Goal: Find specific page/section: Find specific page/section

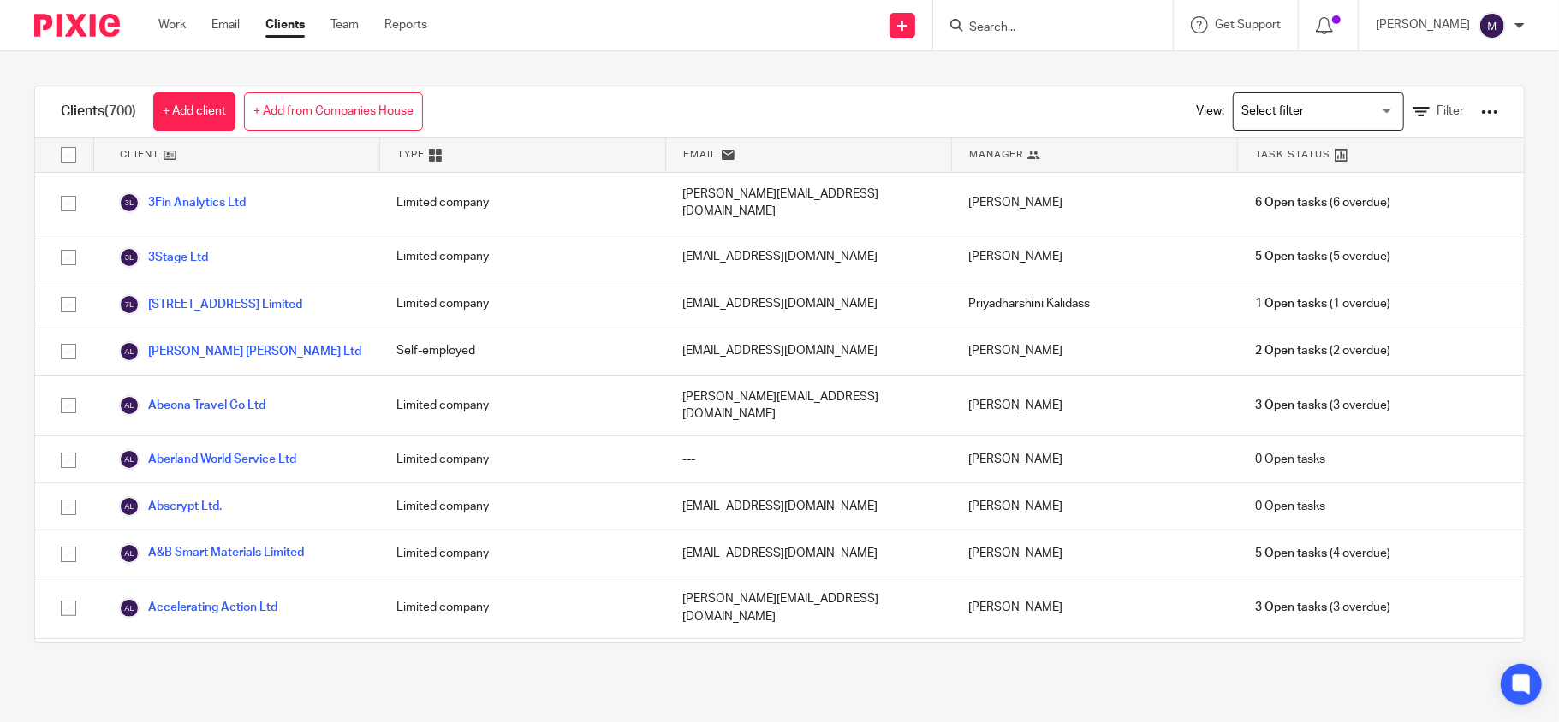
click at [1237, 98] on input "Search for option" at bounding box center [1314, 112] width 158 height 30
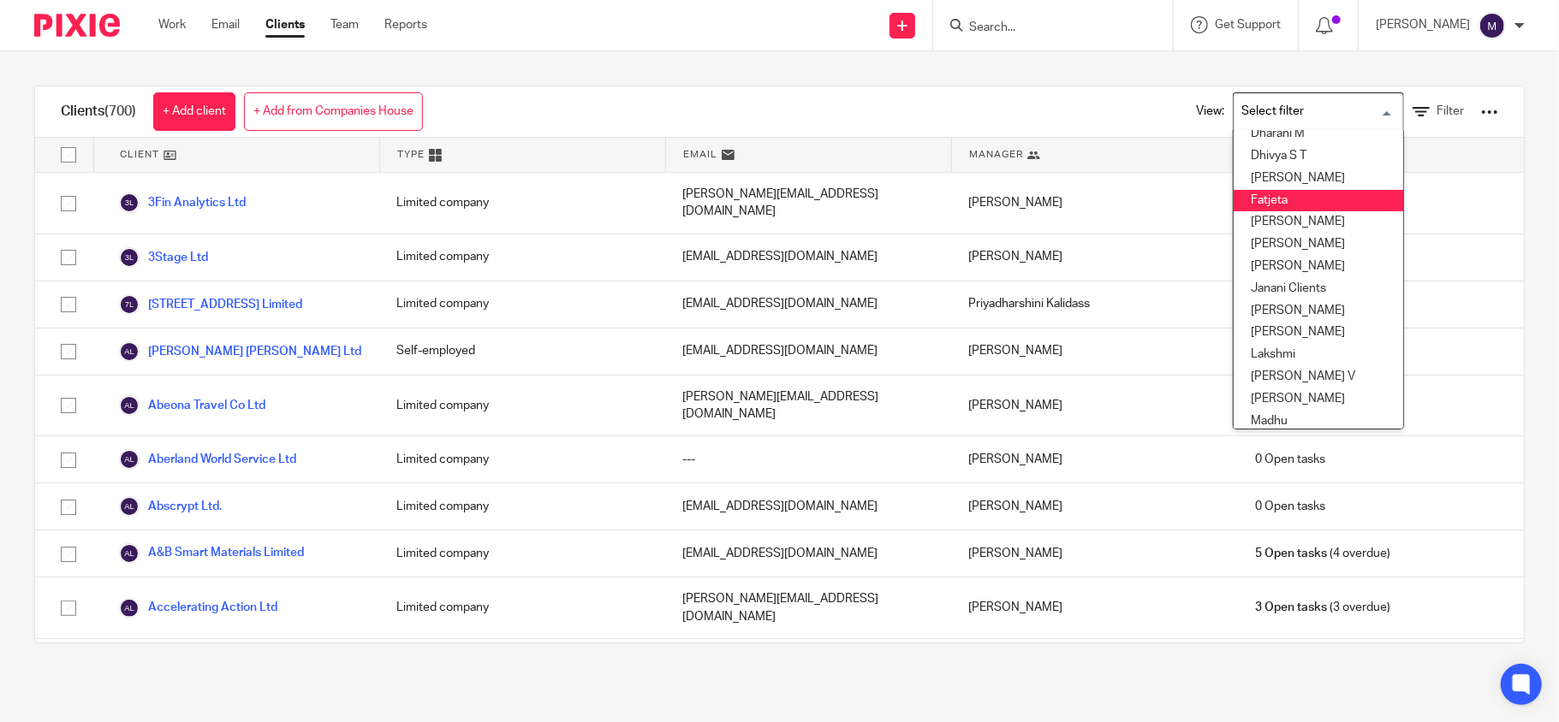
scroll to position [228, 0]
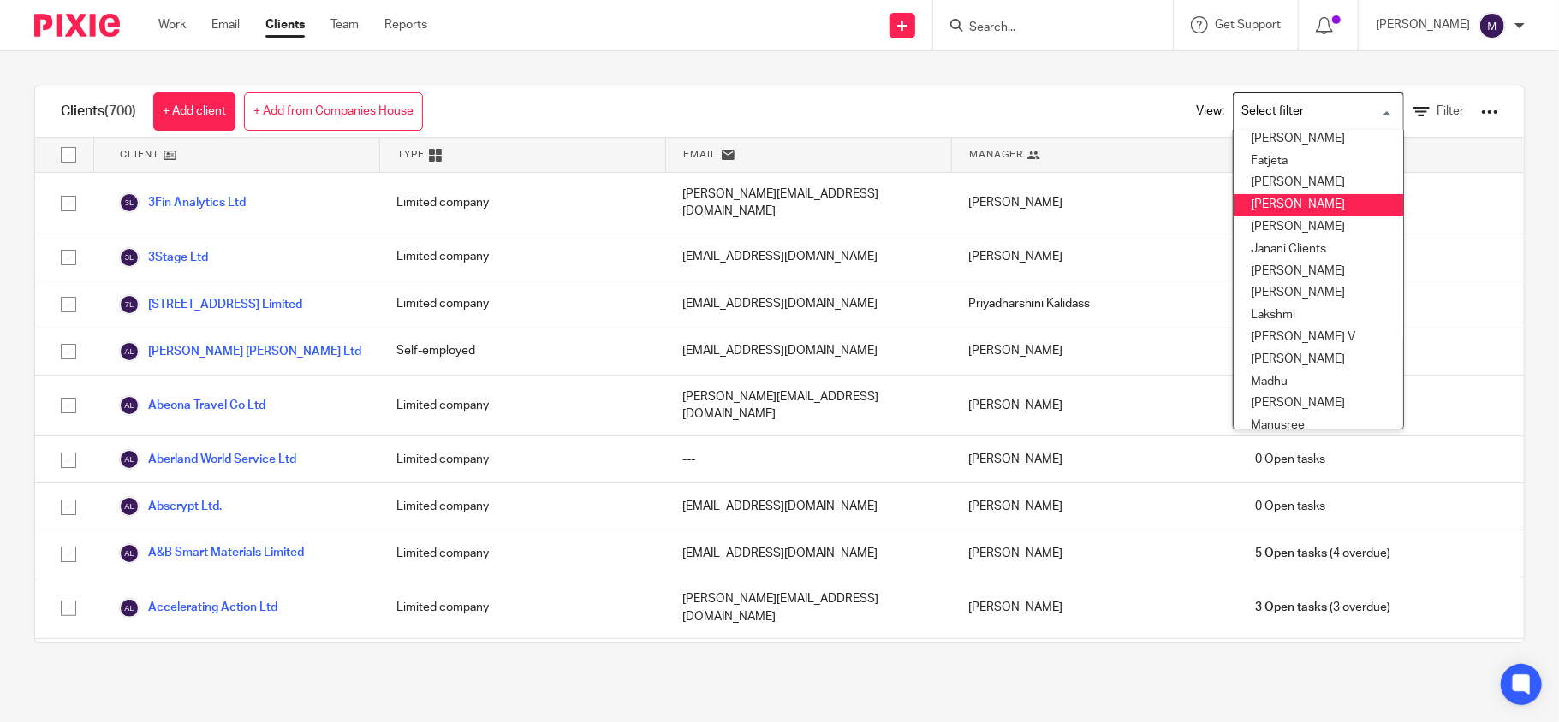
click at [1278, 209] on li "[PERSON_NAME]" at bounding box center [1317, 205] width 169 height 22
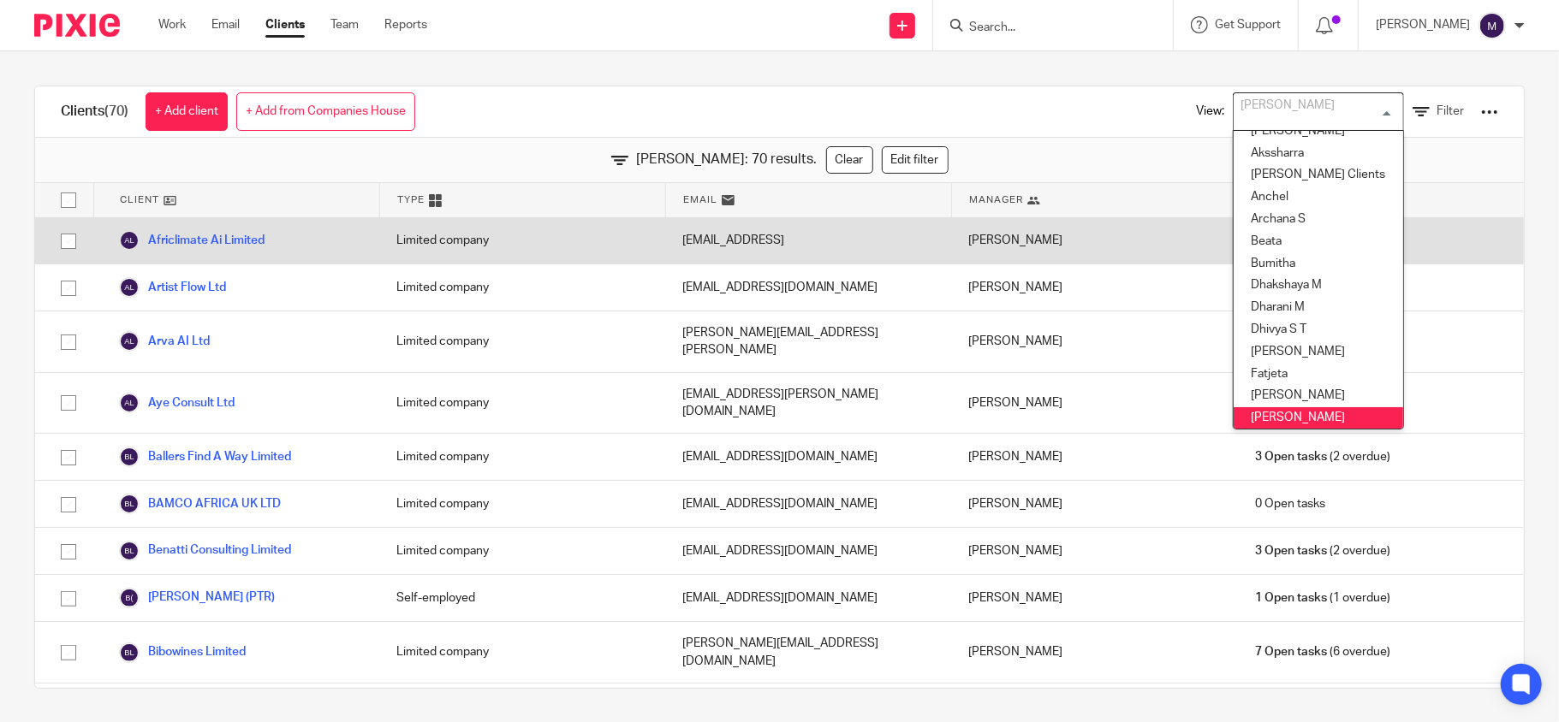
scroll to position [0, 0]
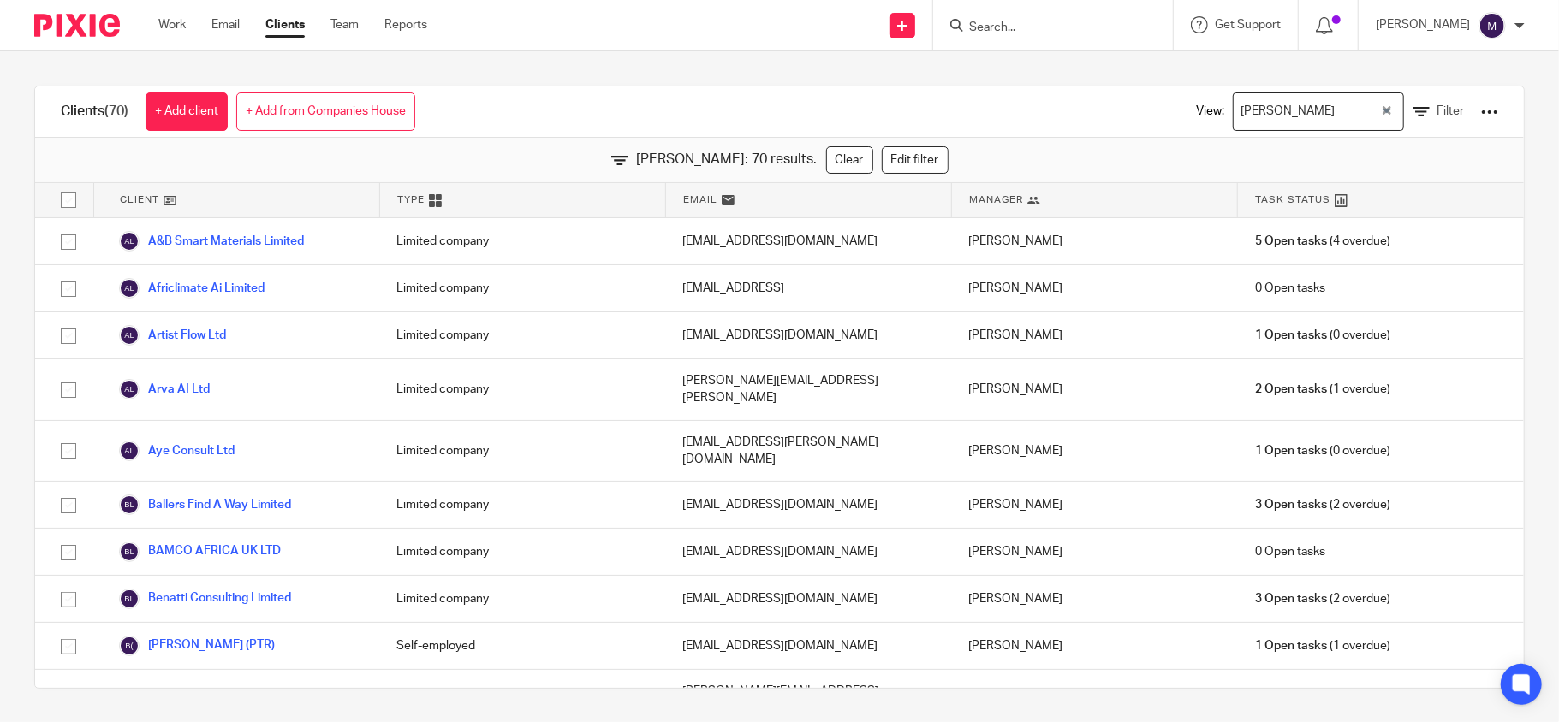
click at [685, 79] on div "Clients (70) + Add client + Add from Companies House View: [PERSON_NAME] Loadin…" at bounding box center [779, 386] width 1559 height 671
